Goal: Task Accomplishment & Management: Manage account settings

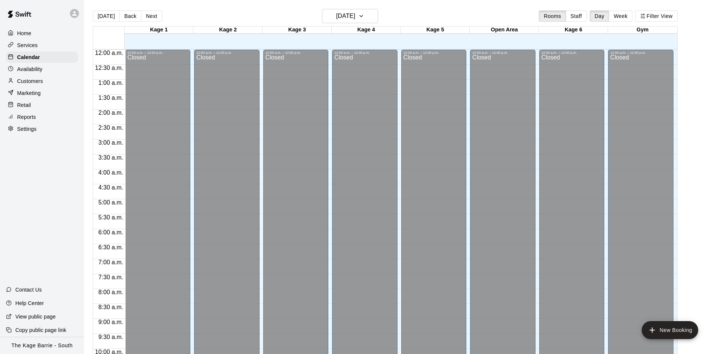
scroll to position [383, 0]
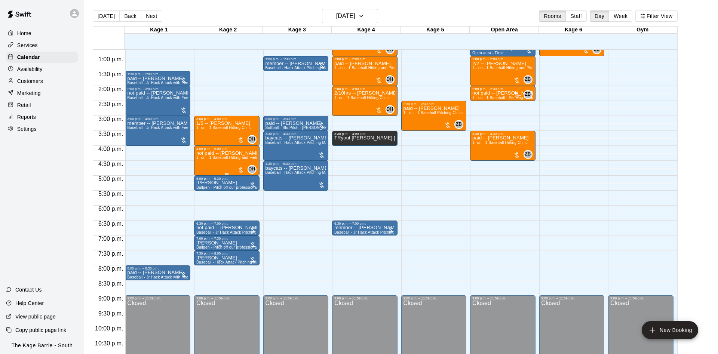
click at [218, 165] on div "not paid -- [PERSON_NAME] 1- on - 1 Baseball Hitting and Fielding Clinic" at bounding box center [226, 328] width 61 height 354
click at [204, 160] on icon "edit" at bounding box center [202, 159] width 9 height 9
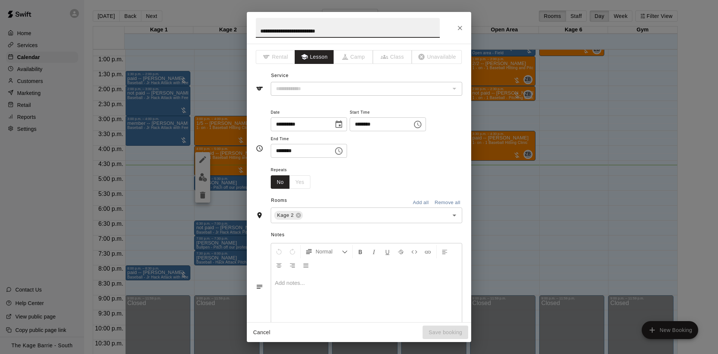
type input "**********"
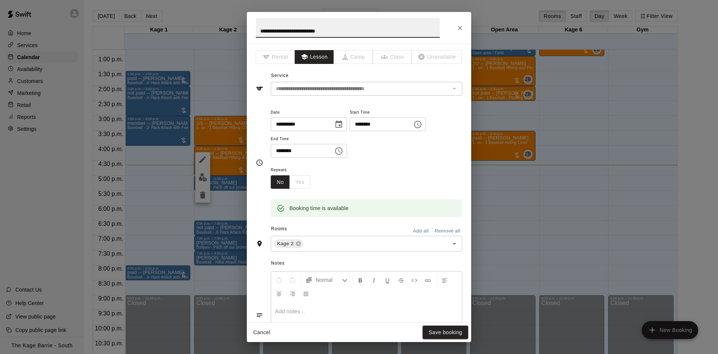
drag, startPoint x: 269, startPoint y: 31, endPoint x: 237, endPoint y: 32, distance: 32.5
click at [256, 32] on input "**********" at bounding box center [348, 28] width 184 height 20
type input "**********"
click at [451, 333] on button "Save booking" at bounding box center [446, 333] width 46 height 14
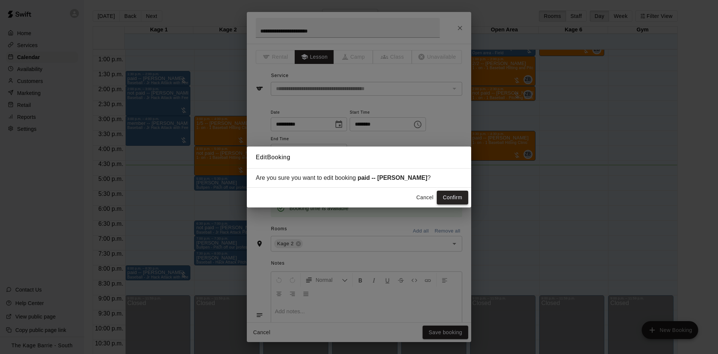
click at [450, 199] on button "Confirm" at bounding box center [452, 198] width 31 height 14
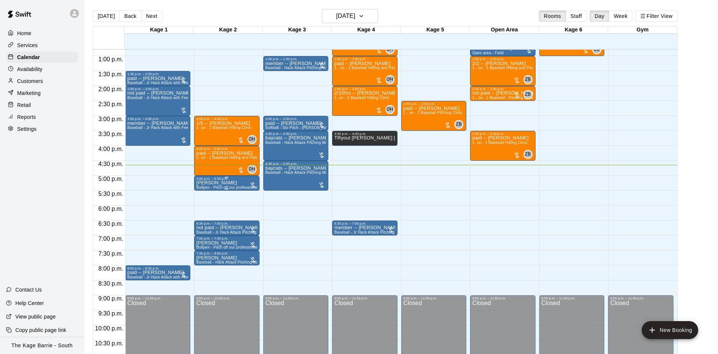
click at [235, 180] on div "5:00 p.m. – 5:30 p.m." at bounding box center [226, 179] width 61 height 4
click at [203, 185] on icon "edit" at bounding box center [202, 185] width 7 height 7
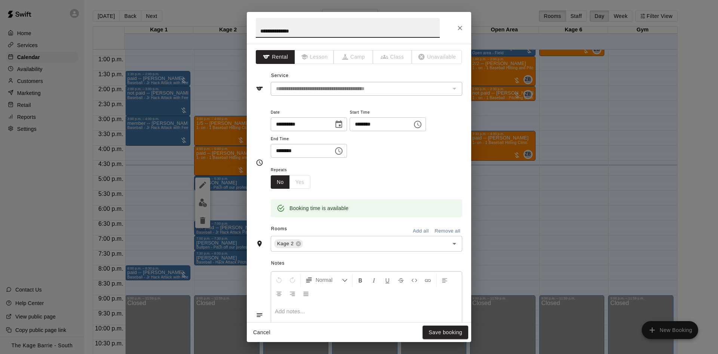
click at [258, 34] on input "**********" at bounding box center [348, 28] width 184 height 20
type input "**********"
click at [457, 334] on button "Save booking" at bounding box center [446, 333] width 46 height 14
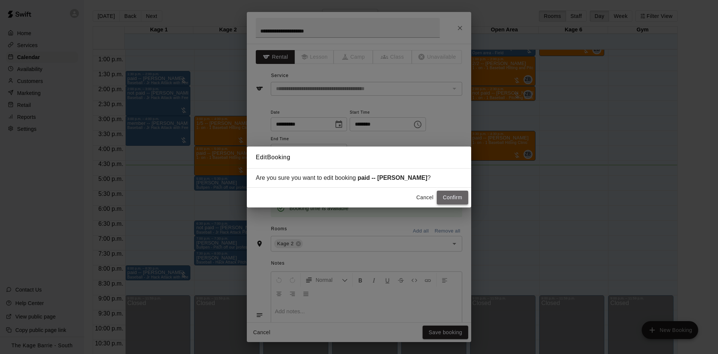
click at [457, 193] on button "Confirm" at bounding box center [452, 198] width 31 height 14
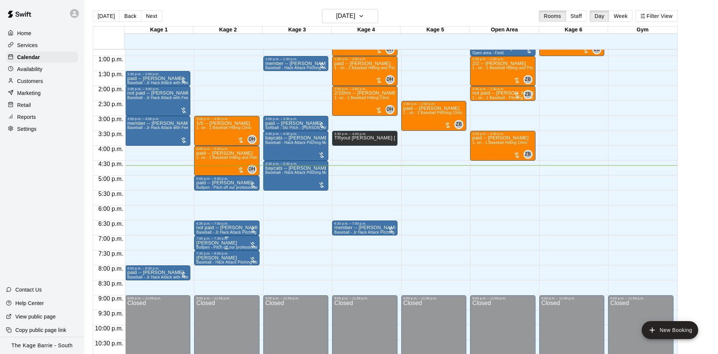
click at [202, 246] on icon "edit" at bounding box center [202, 249] width 9 height 9
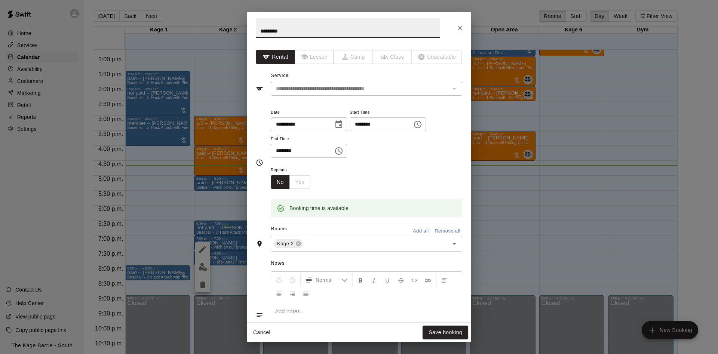
click at [260, 31] on input "*********" at bounding box center [348, 28] width 184 height 20
type input "**********"
click at [437, 332] on button "Save booking" at bounding box center [446, 333] width 46 height 14
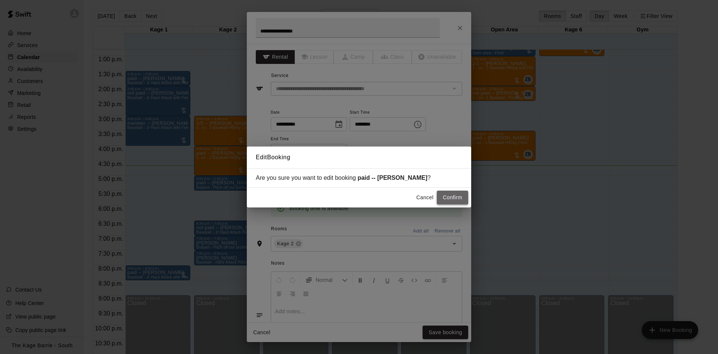
drag, startPoint x: 445, startPoint y: 200, endPoint x: 404, endPoint y: 220, distance: 45.5
click at [445, 200] on button "Confirm" at bounding box center [452, 198] width 31 height 14
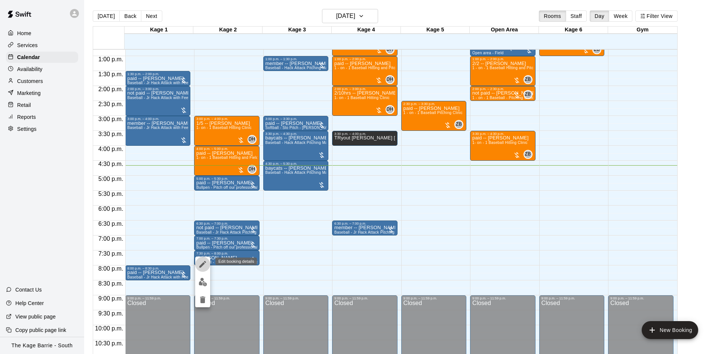
click at [204, 261] on icon "edit" at bounding box center [202, 264] width 9 height 9
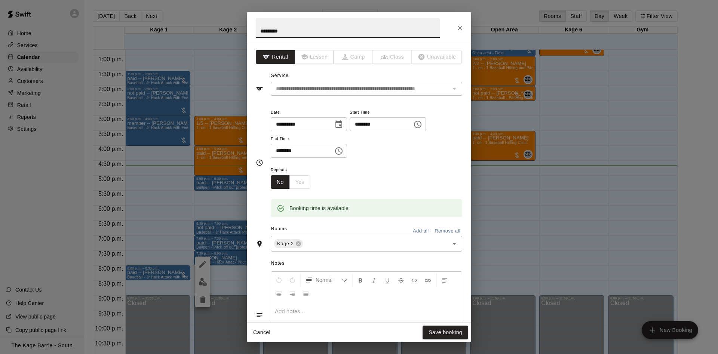
click at [258, 32] on input "*********" at bounding box center [348, 28] width 184 height 20
type input "**********"
click at [448, 330] on button "Save booking" at bounding box center [446, 333] width 46 height 14
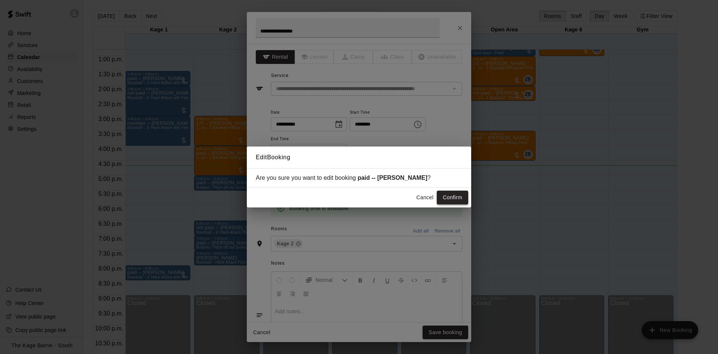
click at [459, 197] on button "Confirm" at bounding box center [452, 198] width 31 height 14
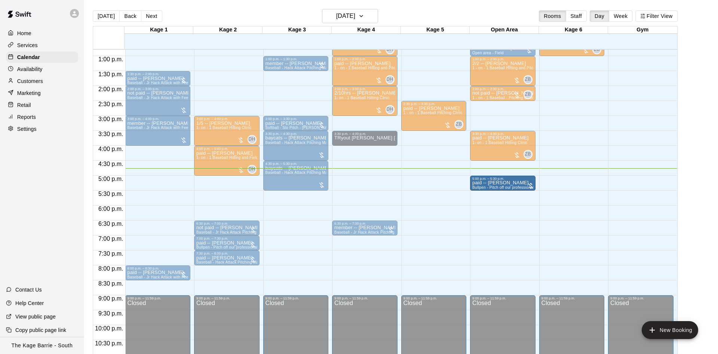
drag, startPoint x: 236, startPoint y: 186, endPoint x: 505, endPoint y: 187, distance: 269.6
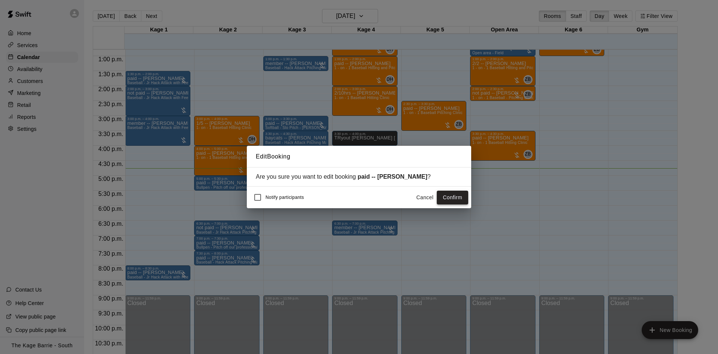
click at [445, 198] on button "Confirm" at bounding box center [452, 198] width 31 height 14
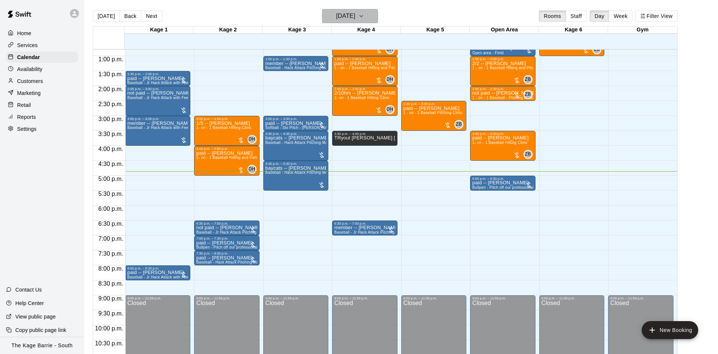
click at [338, 15] on h6 "[DATE]" at bounding box center [345, 16] width 19 height 10
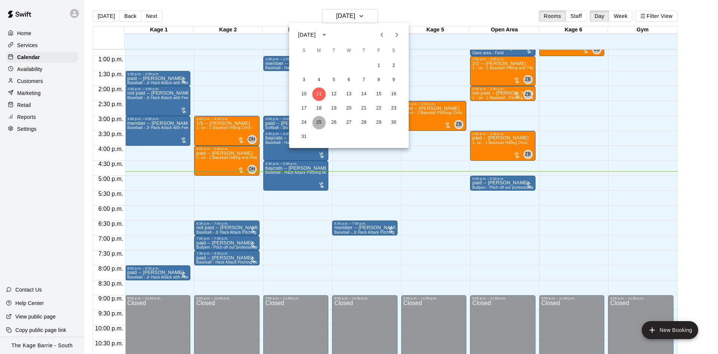
click at [319, 121] on button "25" at bounding box center [318, 122] width 13 height 13
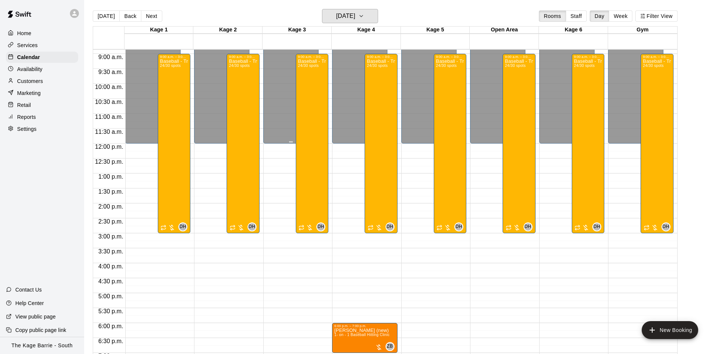
scroll to position [194, 0]
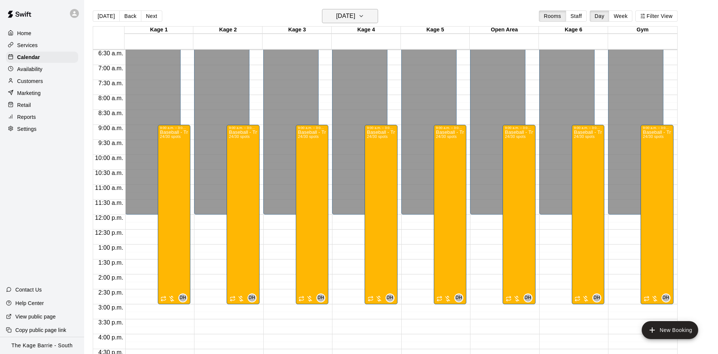
click at [355, 17] on h6 "[DATE]" at bounding box center [345, 16] width 19 height 10
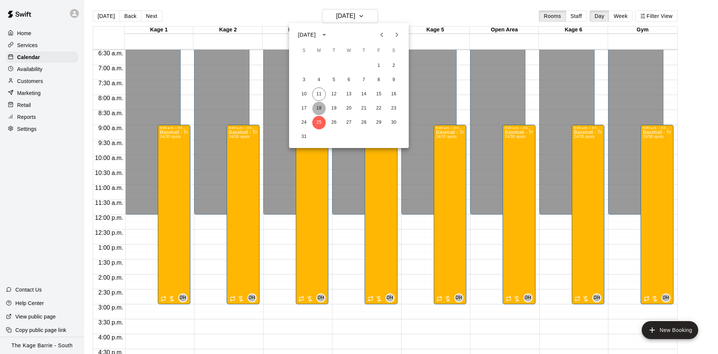
click at [322, 110] on button "18" at bounding box center [318, 108] width 13 height 13
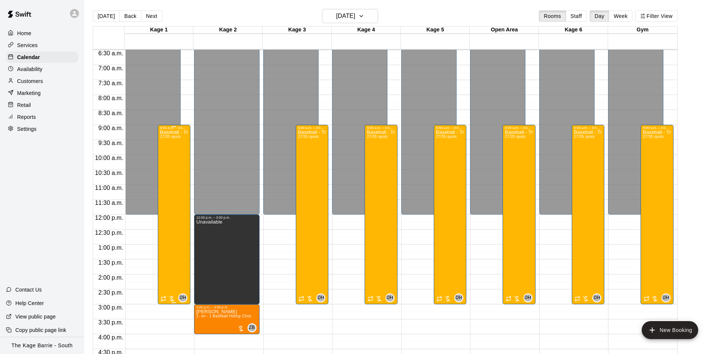
click at [173, 162] on div "Baseball - Tryout Prep Camp 2025 ([DATE] - [DATE]) 27/35 spots" at bounding box center [174, 307] width 28 height 354
click at [348, 17] on div at bounding box center [359, 177] width 718 height 354
click at [349, 17] on h6 "[DATE]" at bounding box center [345, 16] width 19 height 10
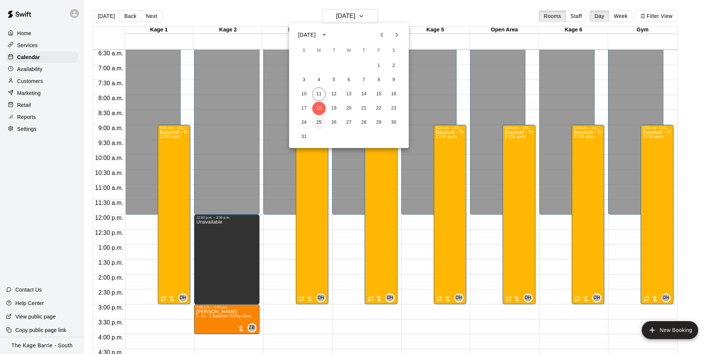
click at [317, 122] on button "25" at bounding box center [318, 122] width 13 height 13
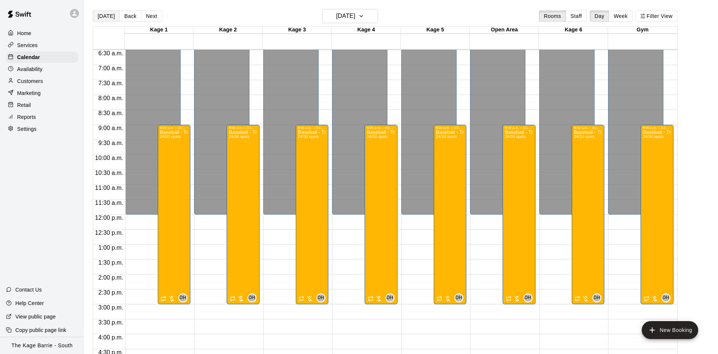
click at [107, 17] on button "[DATE]" at bounding box center [106, 15] width 27 height 11
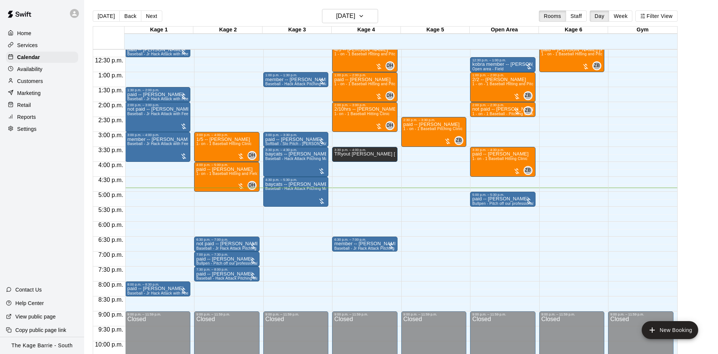
scroll to position [383, 0]
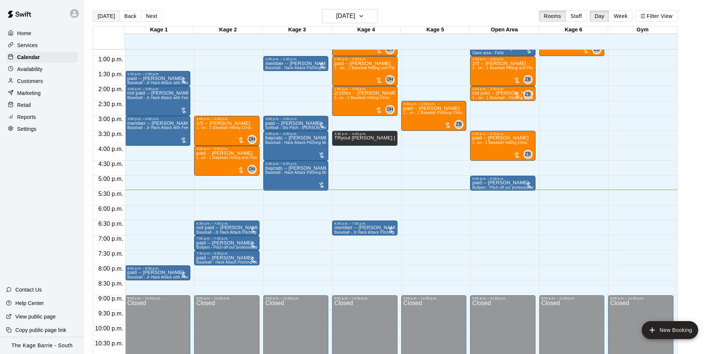
click at [96, 16] on button "[DATE]" at bounding box center [106, 15] width 27 height 11
click at [75, 17] on div at bounding box center [74, 13] width 9 height 9
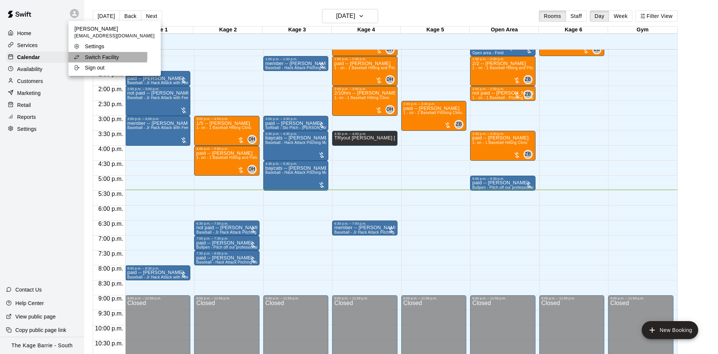
click at [82, 56] on div "Switch Facility" at bounding box center [98, 56] width 49 height 7
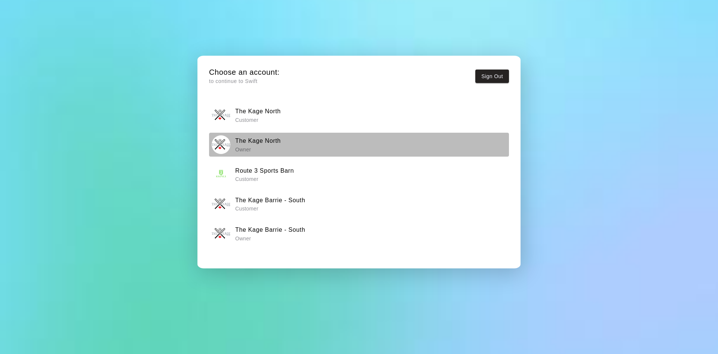
click at [276, 143] on h6 "The Kage North" at bounding box center [258, 141] width 46 height 10
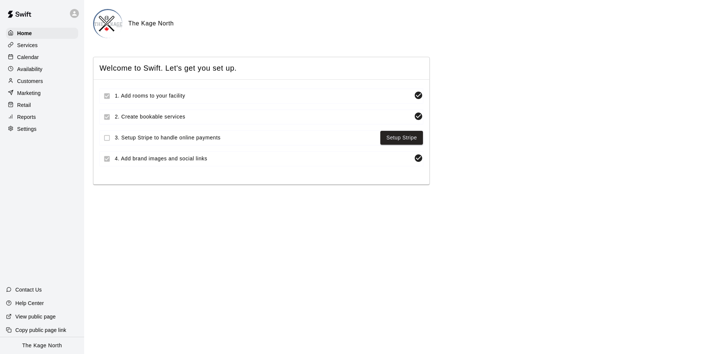
click at [46, 62] on div "Calendar" at bounding box center [42, 57] width 72 height 11
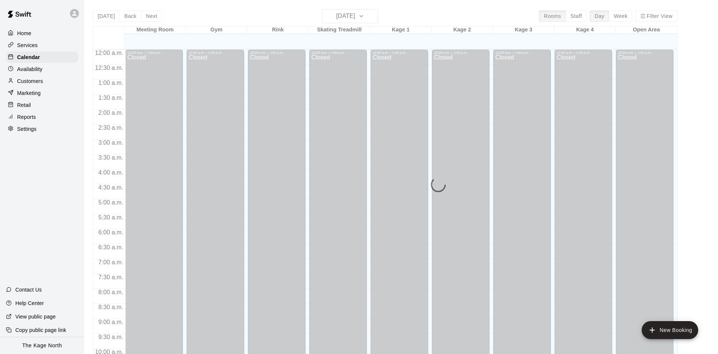
scroll to position [383, 0]
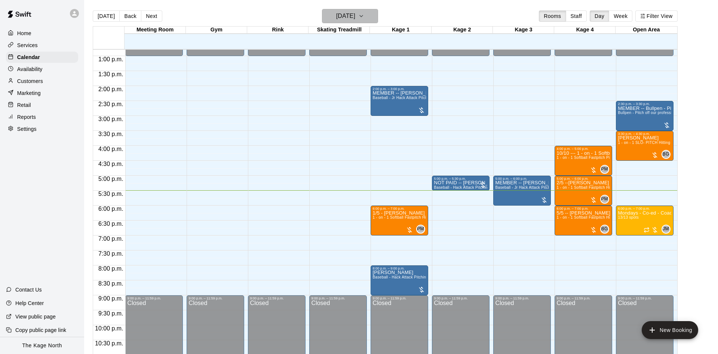
click at [336, 20] on h6 "[DATE]" at bounding box center [345, 16] width 19 height 10
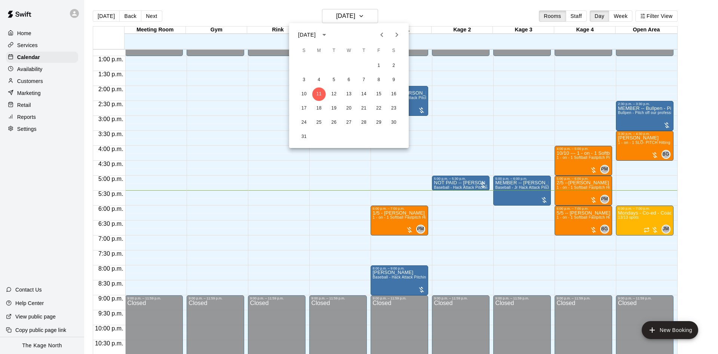
click at [194, 6] on div at bounding box center [359, 177] width 718 height 354
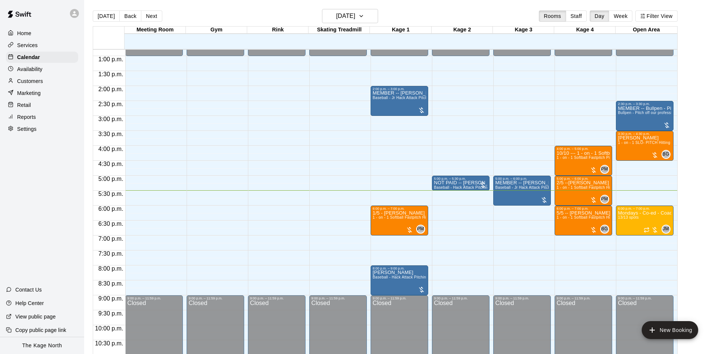
click at [78, 11] on div at bounding box center [74, 13] width 9 height 9
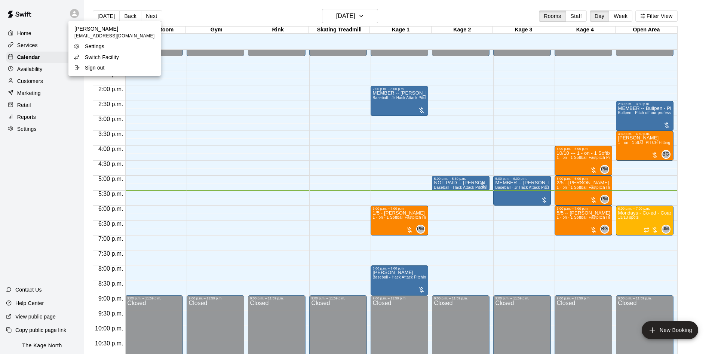
click at [86, 58] on p "Switch Facility" at bounding box center [102, 56] width 34 height 7
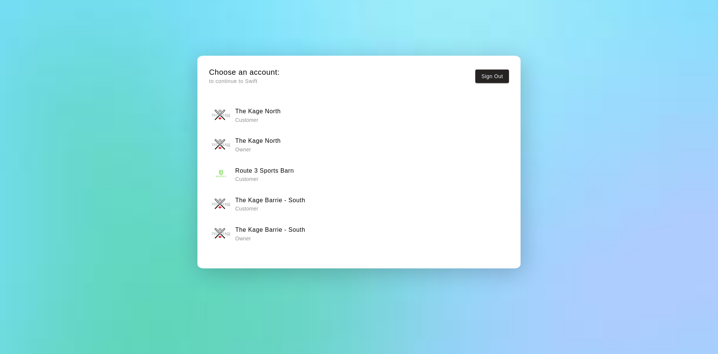
click at [241, 235] on p "Owner" at bounding box center [270, 238] width 70 height 7
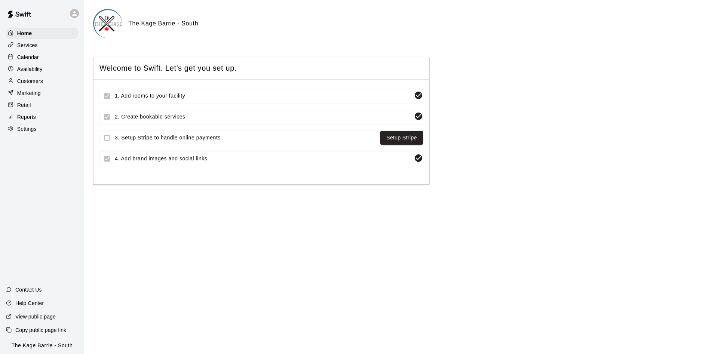
click at [43, 61] on div "Calendar" at bounding box center [42, 57] width 72 height 11
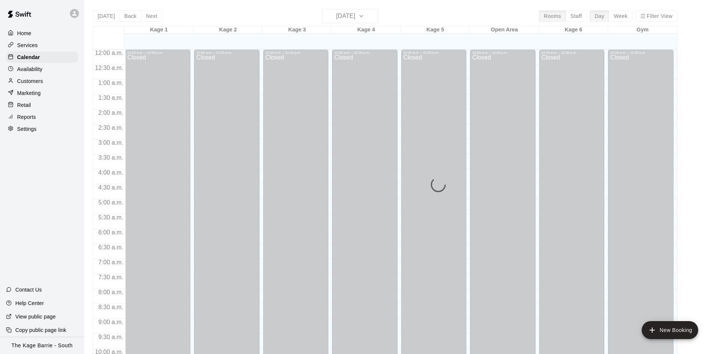
scroll to position [383, 0]
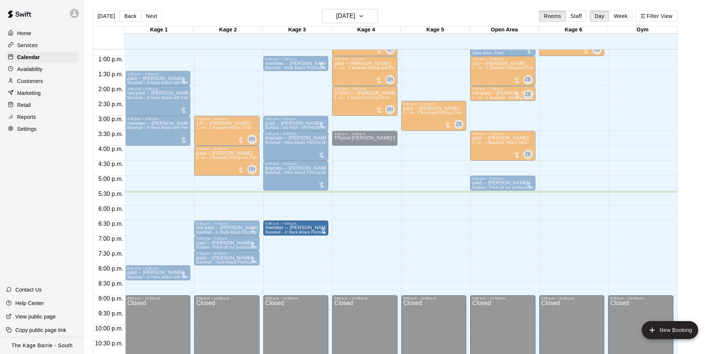
drag, startPoint x: 353, startPoint y: 230, endPoint x: 301, endPoint y: 231, distance: 51.3
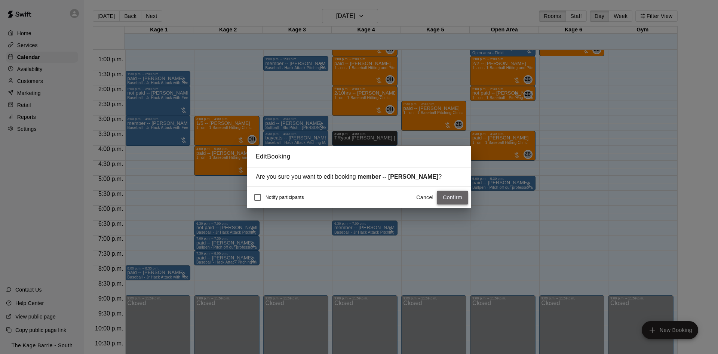
click at [451, 199] on button "Confirm" at bounding box center [452, 198] width 31 height 14
